Goal: Transaction & Acquisition: Download file/media

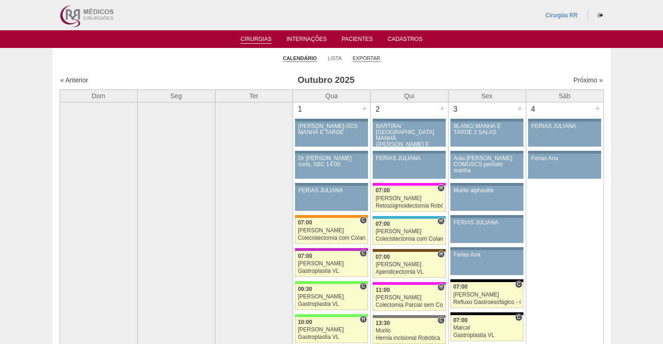
click at [367, 58] on link "Exportar" at bounding box center [367, 58] width 28 height 7
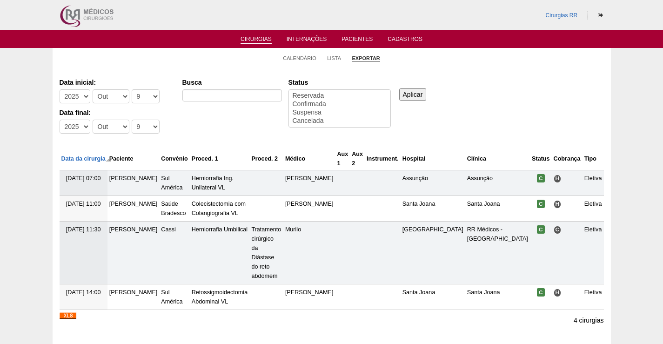
select select
click at [148, 98] on select "-Dia 1 2 3 4 5 6 7 8 9 10 11 12 13 14 15 16 17 18 19 20 21 22 23 24 25 26 27 28…" at bounding box center [146, 96] width 28 height 14
select select "8"
click at [132, 89] on select "-Dia 1 2 3 4 5 6 7 8 9 10 11 12 13 14 15 16 17 18 19 20 21 22 23 24 25 26 27 28…" at bounding box center [146, 96] width 28 height 14
click at [151, 127] on select "-Dia 1 2 3 4 5 6 7 8 9 10 11 12 13 14 15 16 17 18 19 20 21 22 23 24 25 26 27 28…" at bounding box center [146, 127] width 28 height 14
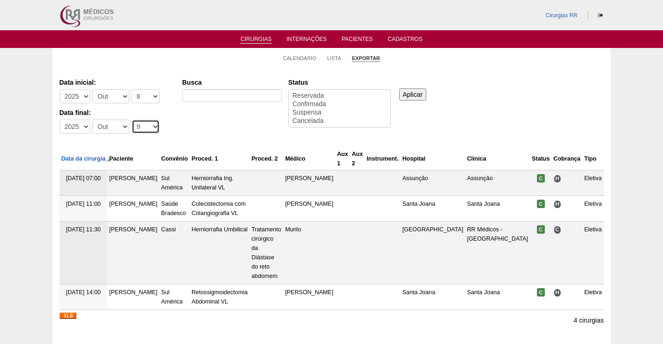
select select "8"
click at [132, 120] on select "-Dia 1 2 3 4 5 6 7 8 9 10 11 12 13 14 15 16 17 18 19 20 21 22 23 24 25 26 27 28…" at bounding box center [146, 127] width 28 height 14
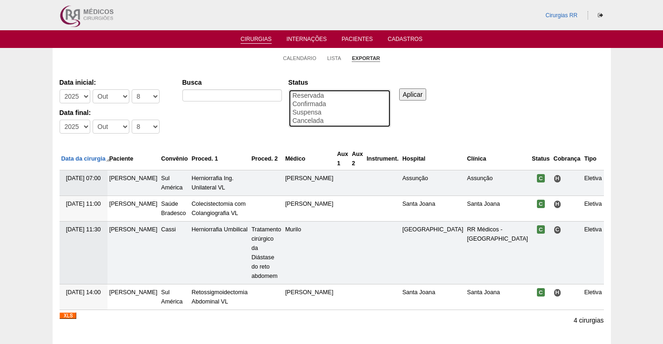
select select "conf"
click at [304, 103] on option "Confirmada" at bounding box center [340, 104] width 96 height 8
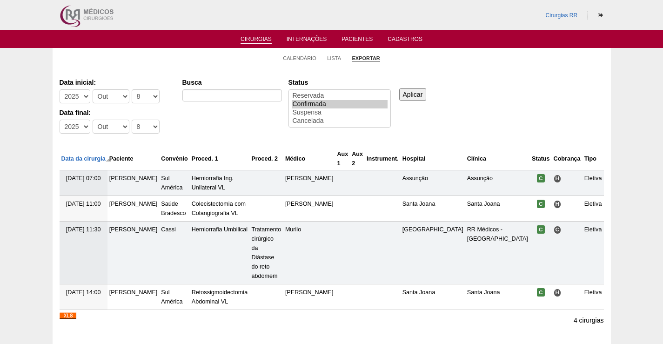
click at [417, 95] on input "Aplicar" at bounding box center [412, 94] width 27 height 12
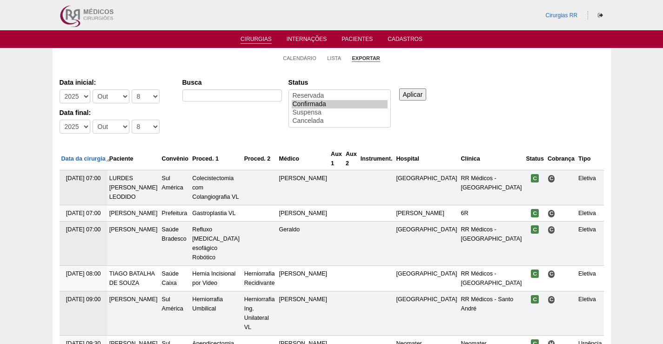
click at [416, 95] on input "Aplicar" at bounding box center [412, 94] width 27 height 12
drag, startPoint x: 408, startPoint y: 97, endPoint x: 361, endPoint y: 120, distance: 52.8
click at [408, 98] on input "Aplicar" at bounding box center [412, 94] width 27 height 12
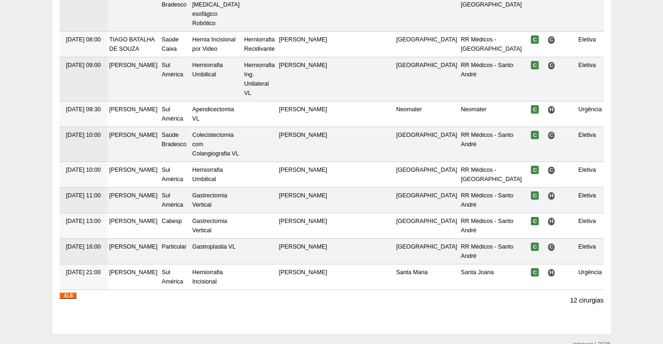
scroll to position [271, 0]
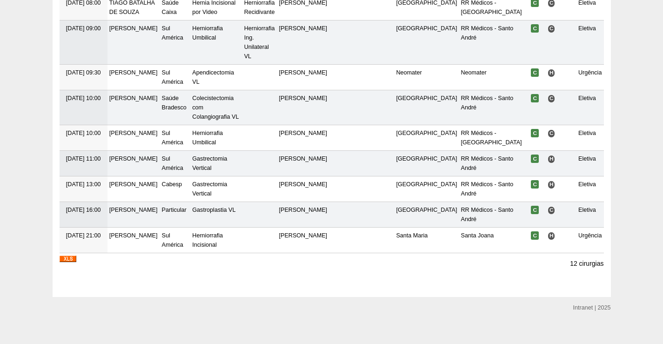
click at [71, 255] on img at bounding box center [68, 258] width 17 height 7
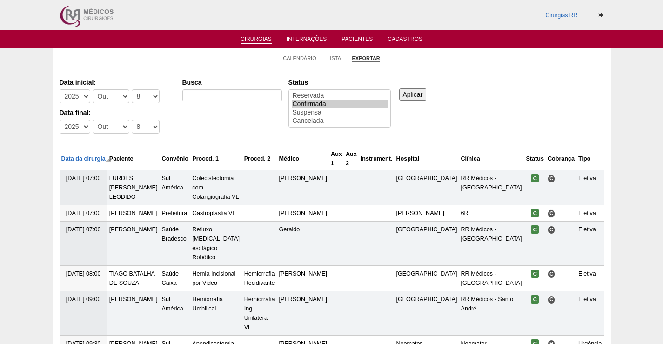
scroll to position [271, 0]
